Goal: Check status: Check status

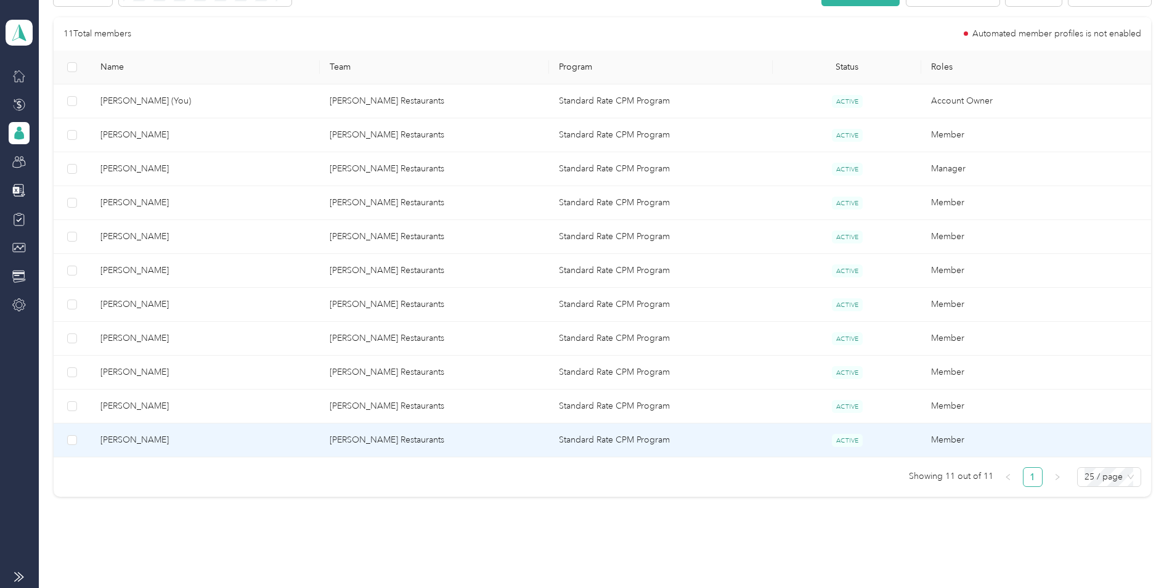
scroll to position [247, 0]
click at [163, 440] on span "[PERSON_NAME]" at bounding box center [205, 439] width 210 height 14
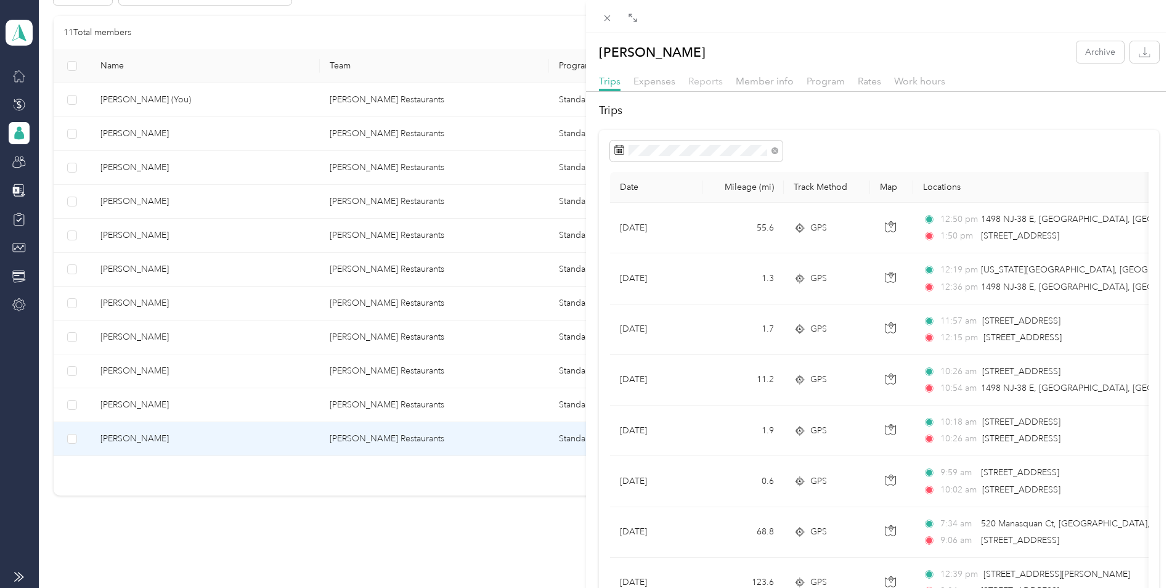
click at [692, 84] on span "Reports" at bounding box center [705, 81] width 35 height 12
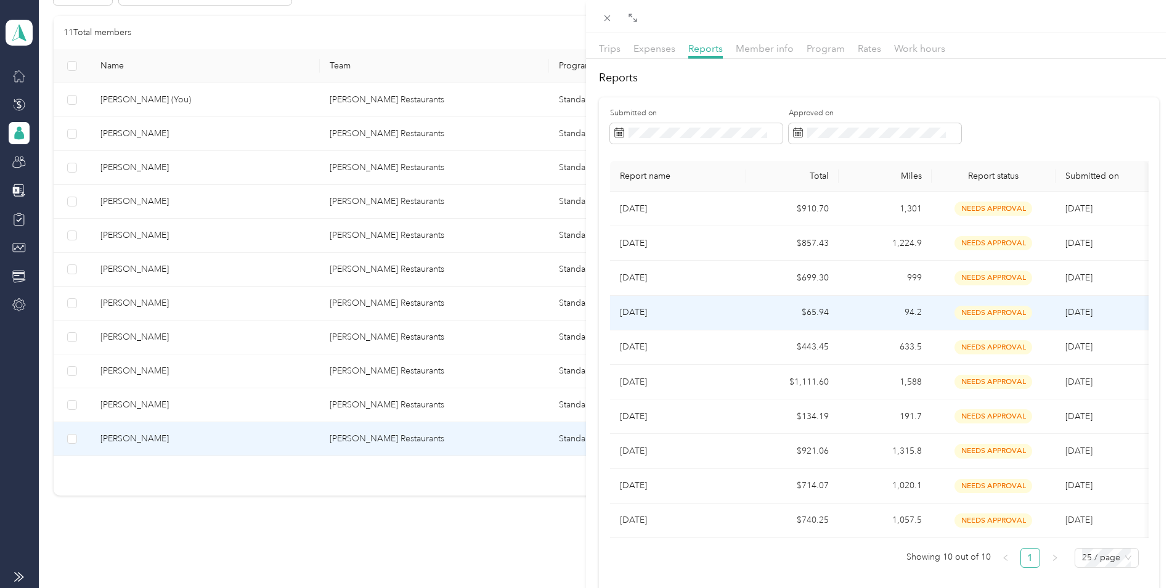
scroll to position [62, 0]
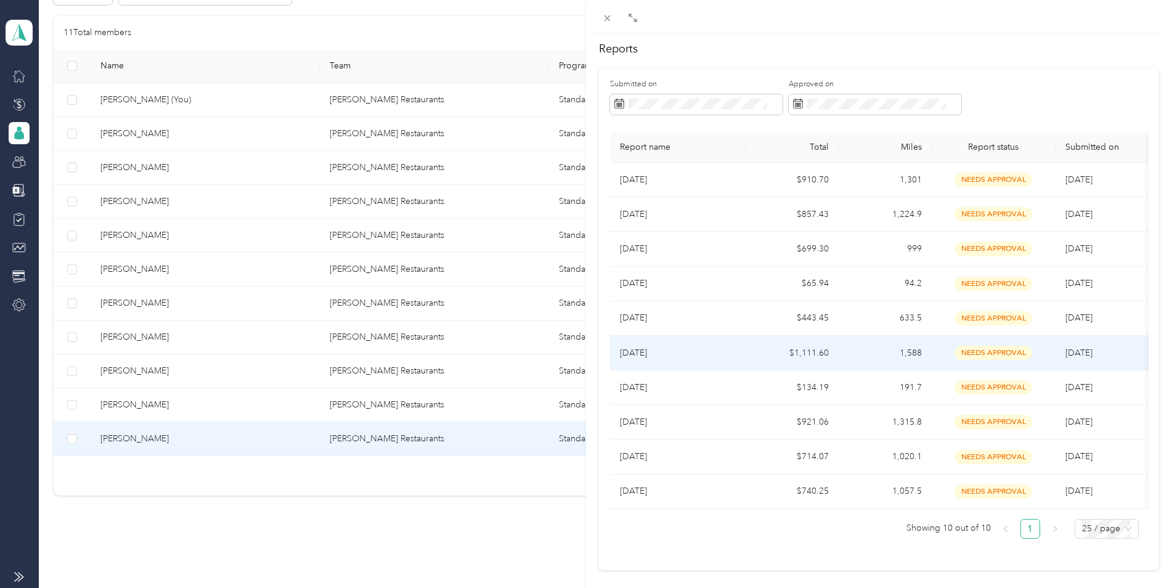
click at [731, 356] on p "[DATE]" at bounding box center [678, 353] width 116 height 14
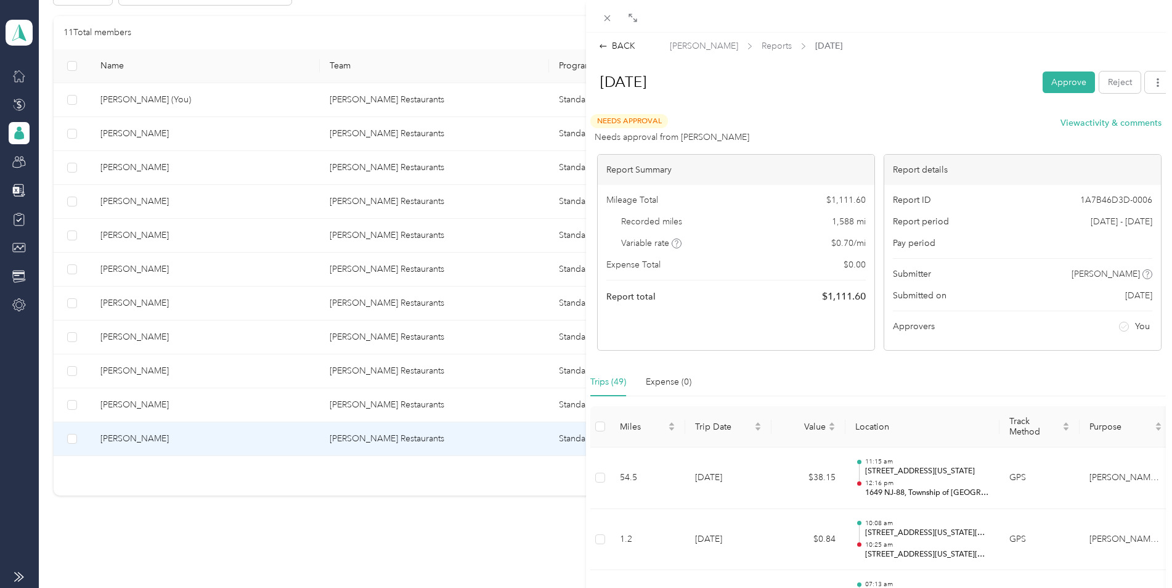
scroll to position [0, 0]
click at [762, 50] on span "Reports" at bounding box center [777, 47] width 30 height 13
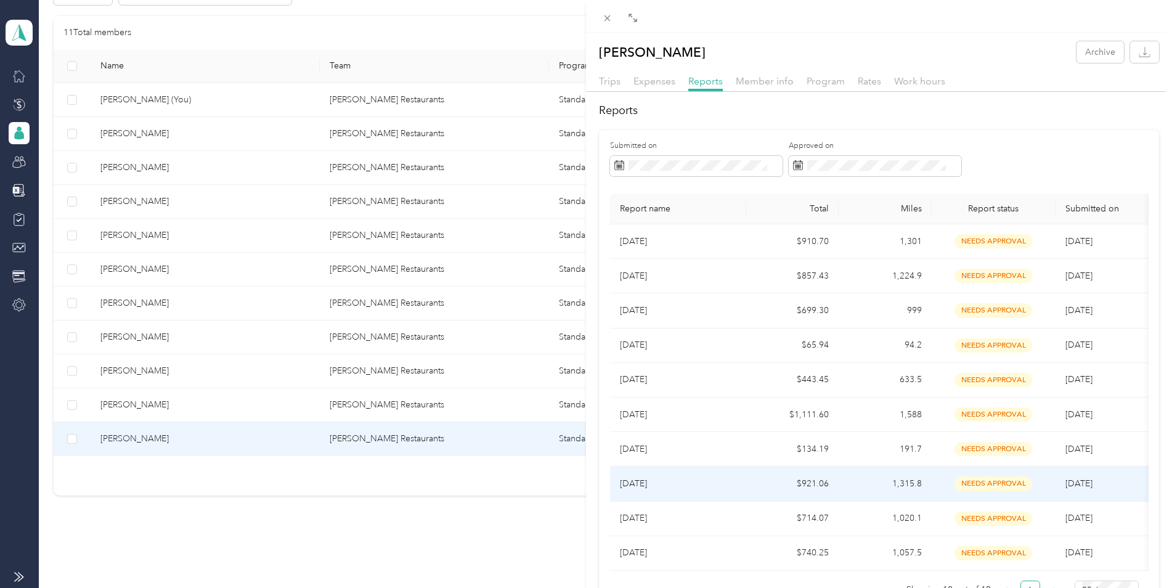
click at [640, 482] on p "[DATE]" at bounding box center [678, 484] width 116 height 14
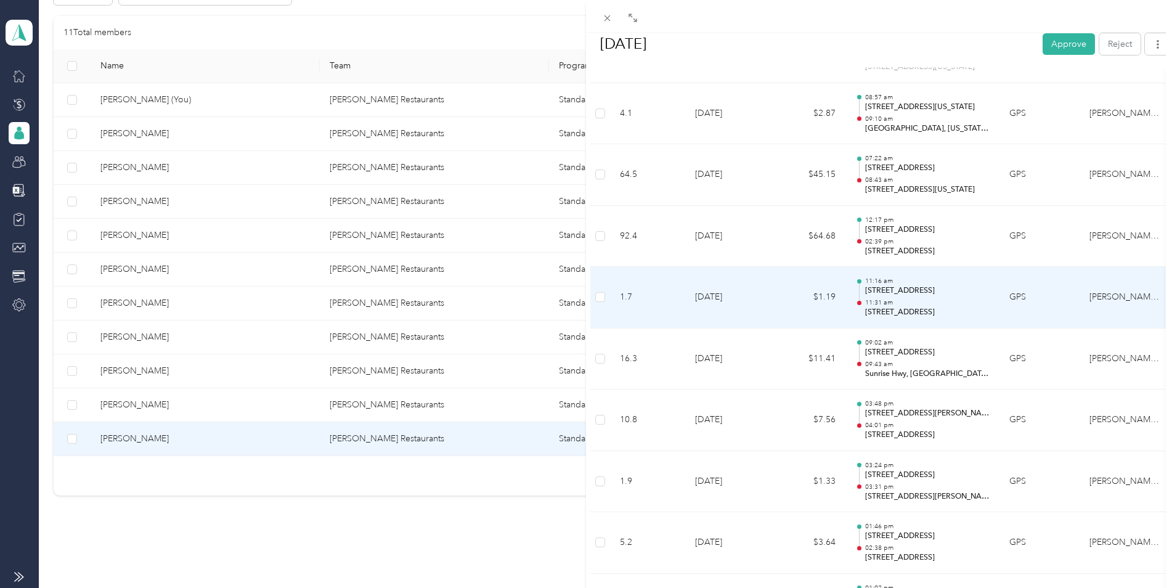
scroll to position [1171, 0]
